Goal: Information Seeking & Learning: Learn about a topic

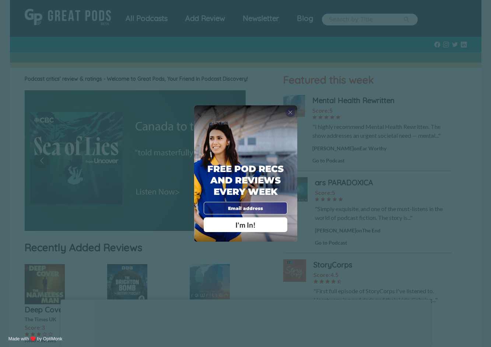
click at [290, 112] on span "X" at bounding box center [290, 112] width 4 height 7
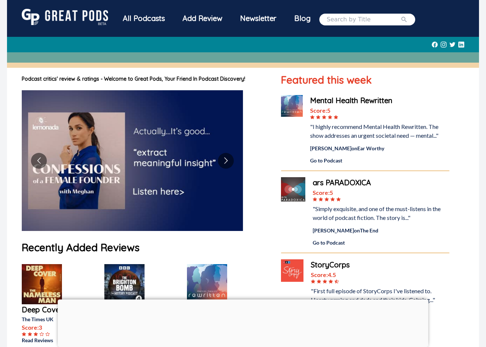
click at [144, 22] on div "All Podcasts" at bounding box center [144, 18] width 60 height 19
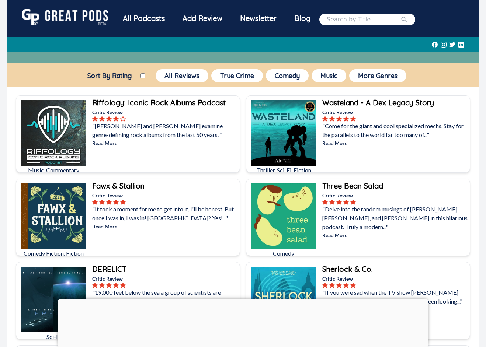
click at [133, 103] on b "Riffology: Iconic Rock Albums Podcast" at bounding box center [158, 102] width 133 height 9
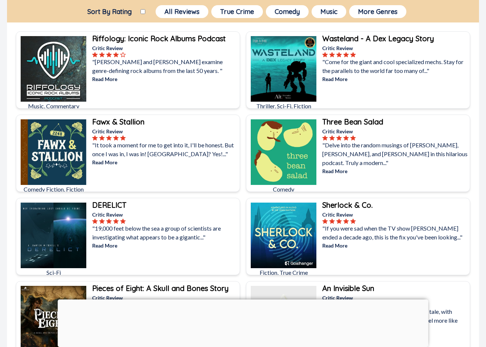
scroll to position [74, 0]
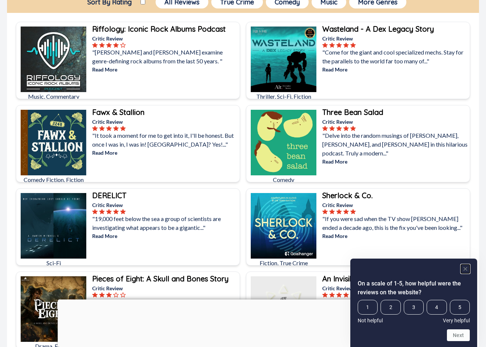
click at [467, 266] on rect "Hide survey" at bounding box center [465, 269] width 9 height 9
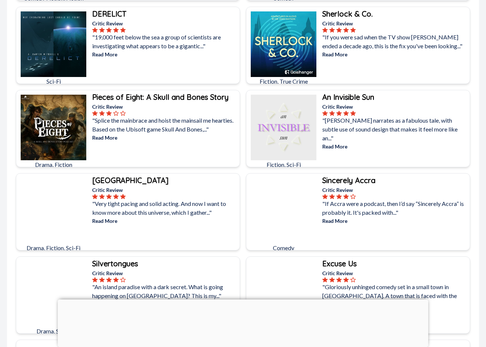
scroll to position [258, 0]
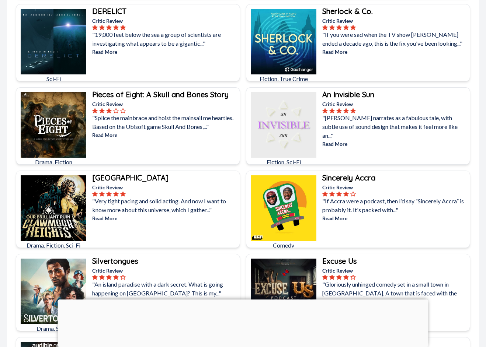
click at [346, 13] on b "Sherlock & Co." at bounding box center [347, 11] width 50 height 9
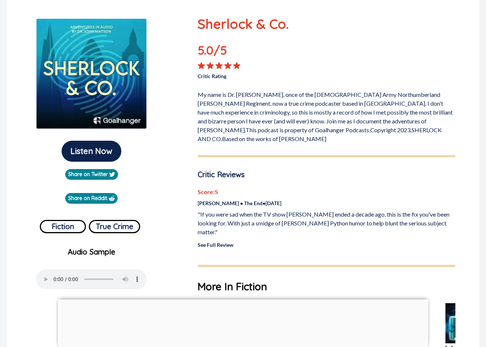
scroll to position [111, 0]
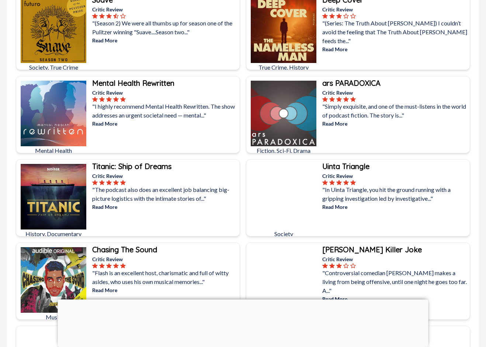
scroll to position [1105, 0]
